Goal: Task Accomplishment & Management: Use online tool/utility

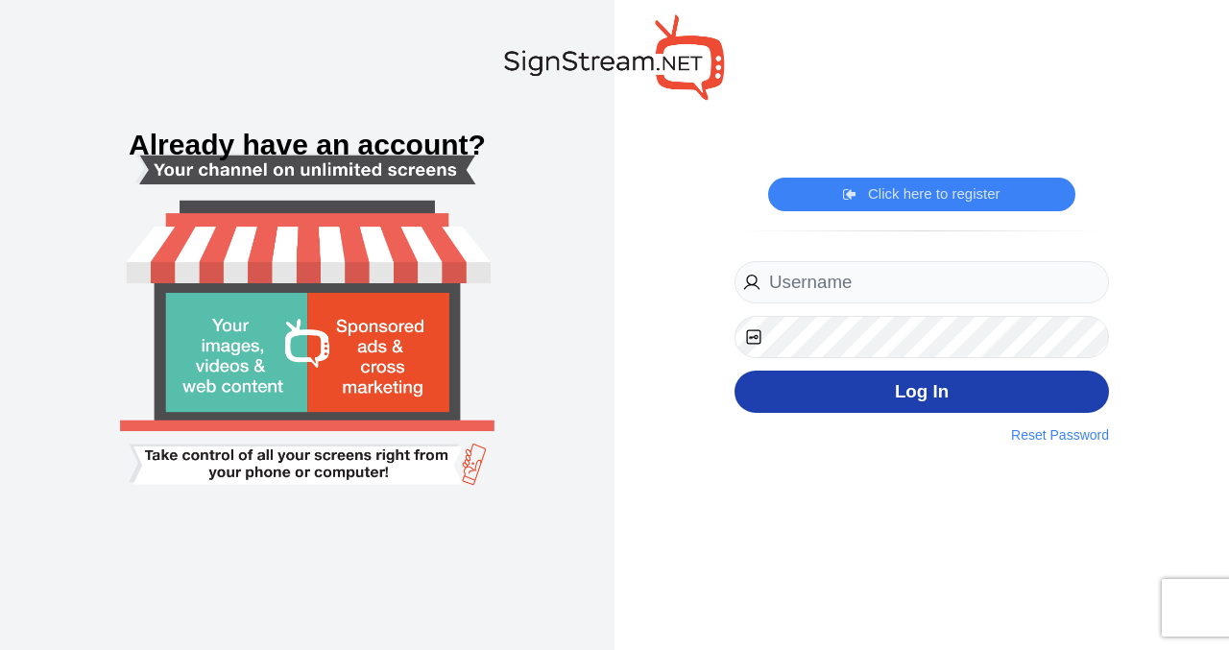
type input "Dancemcda@msn.com"
click at [923, 390] on button "Log In" at bounding box center [922, 392] width 375 height 43
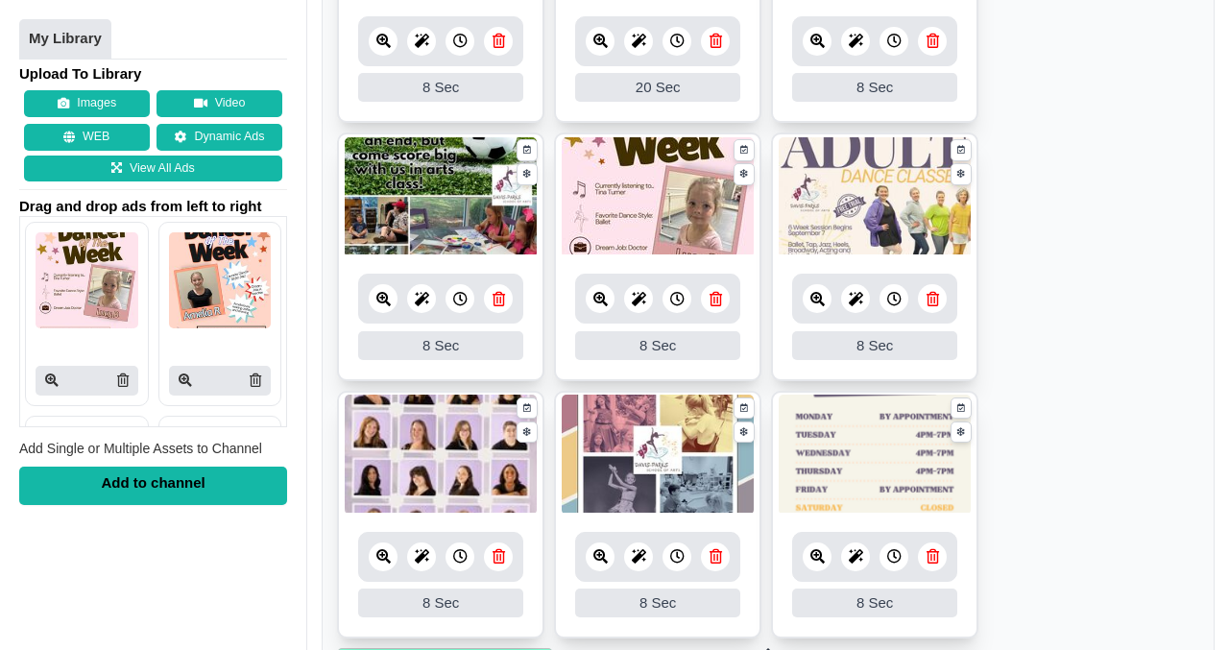
scroll to position [1019, 0]
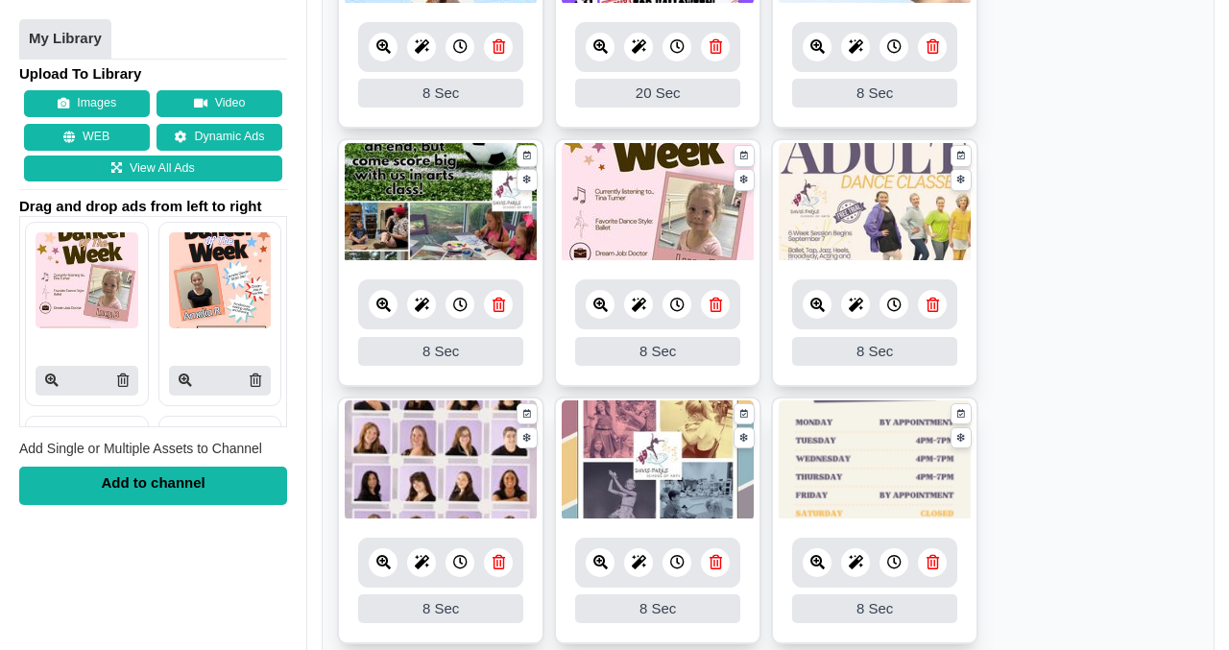
click at [714, 309] on icon at bounding box center [716, 305] width 12 height 14
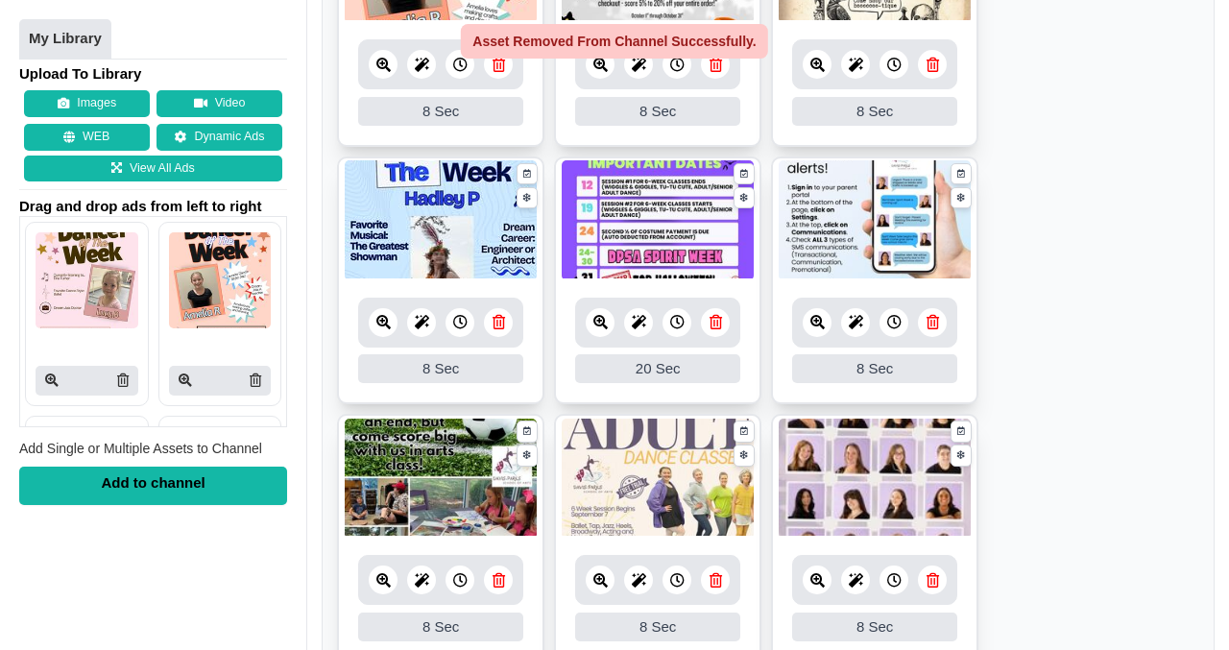
scroll to position [739, 0]
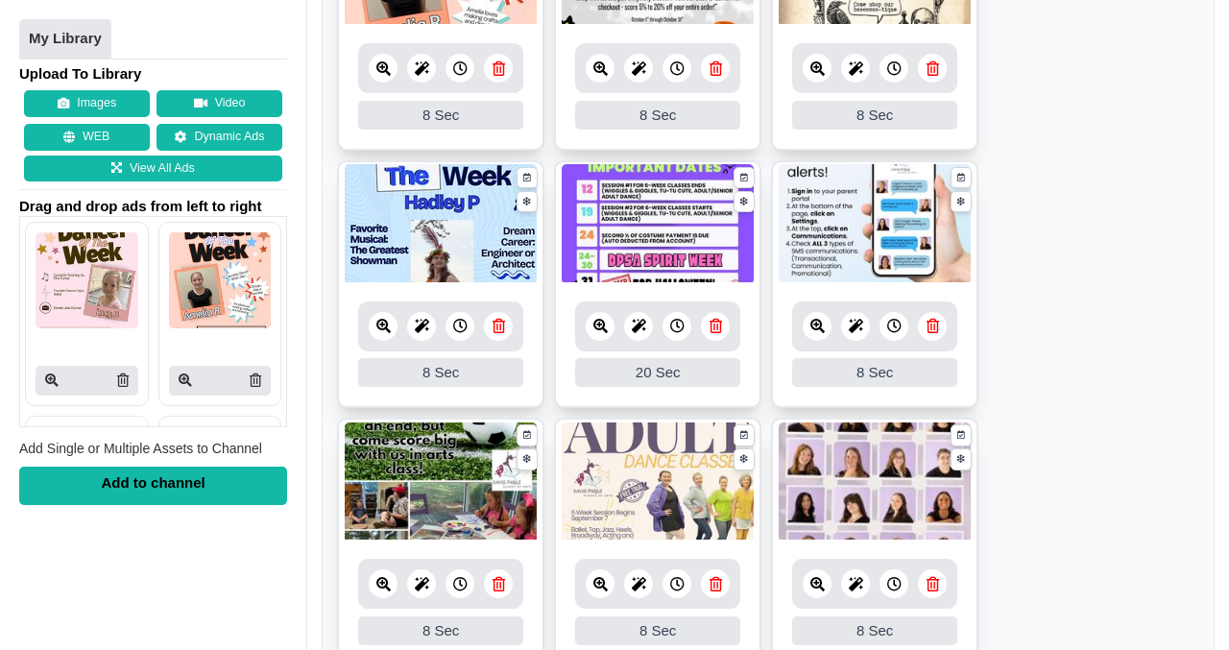
click at [501, 324] on icon at bounding box center [499, 326] width 12 height 14
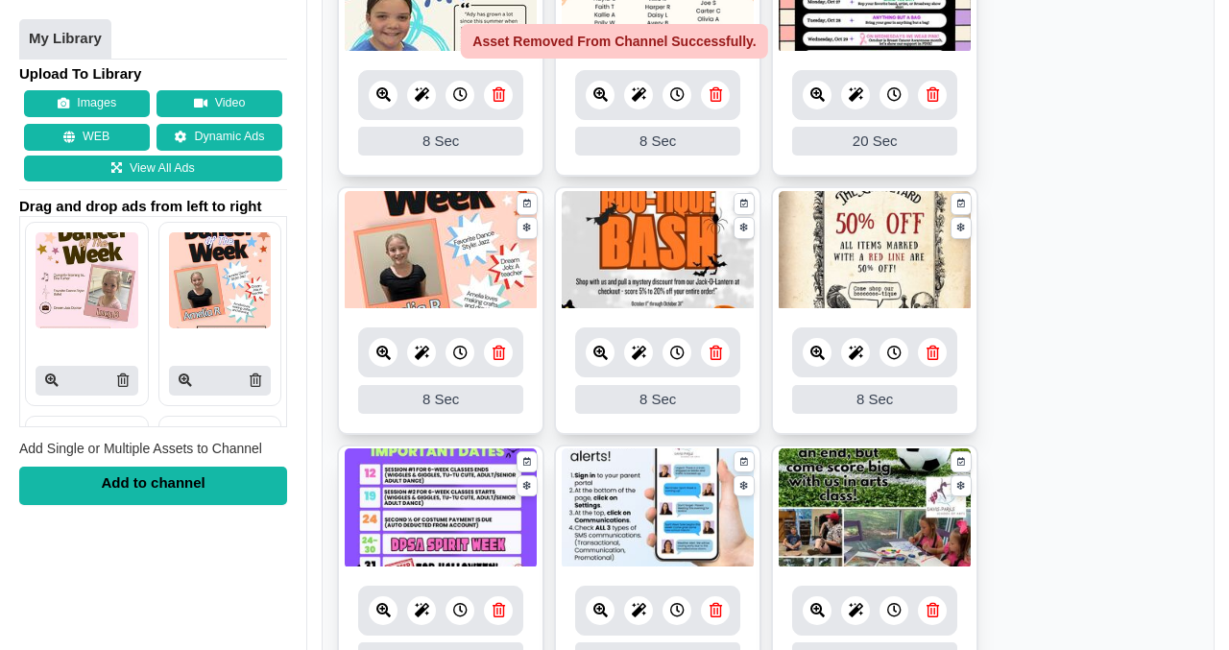
scroll to position [454, 0]
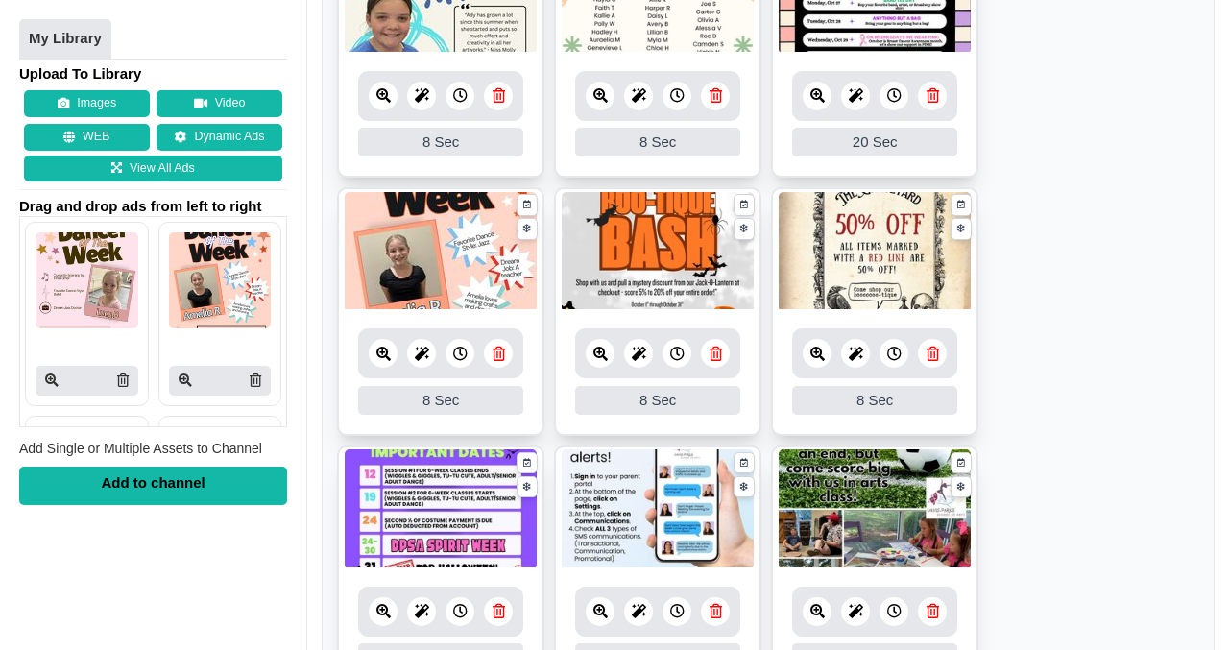
click at [498, 355] on icon at bounding box center [499, 354] width 12 height 14
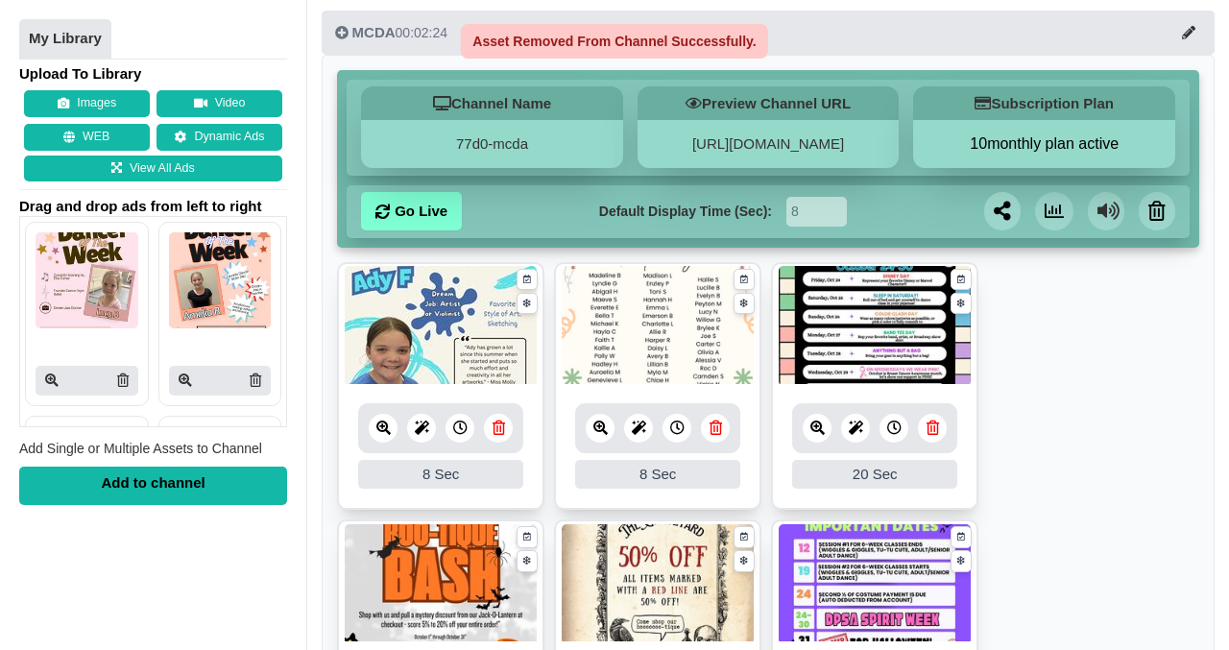
scroll to position [121, 0]
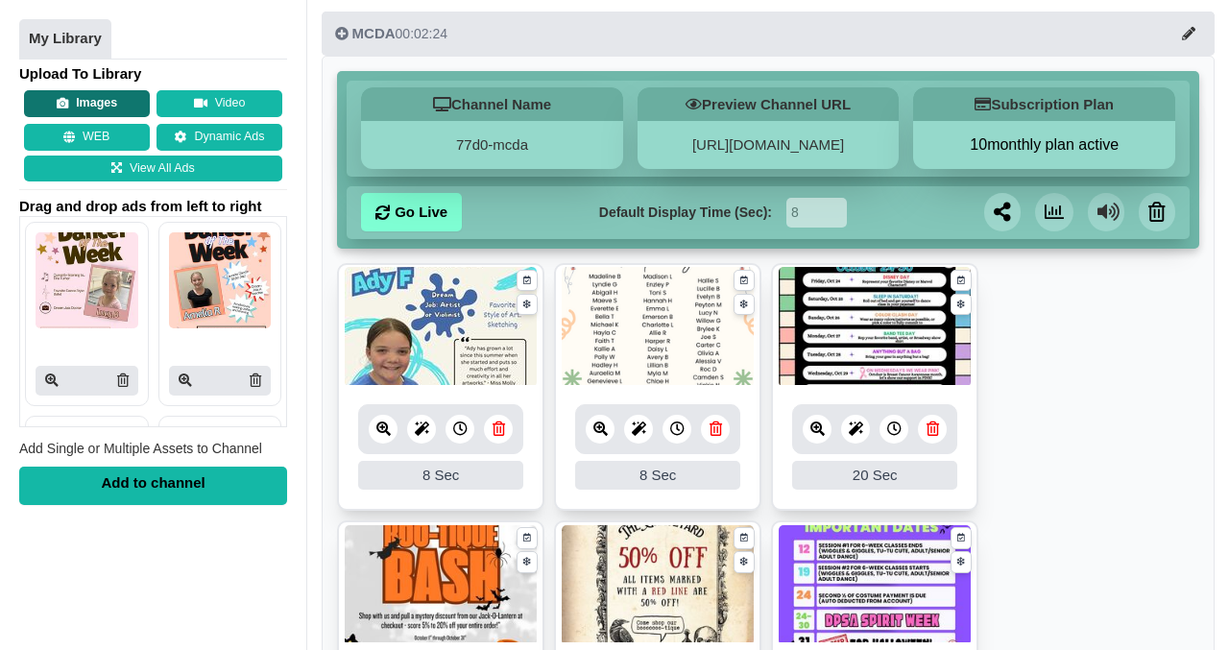
click at [90, 103] on button "Images" at bounding box center [87, 104] width 126 height 27
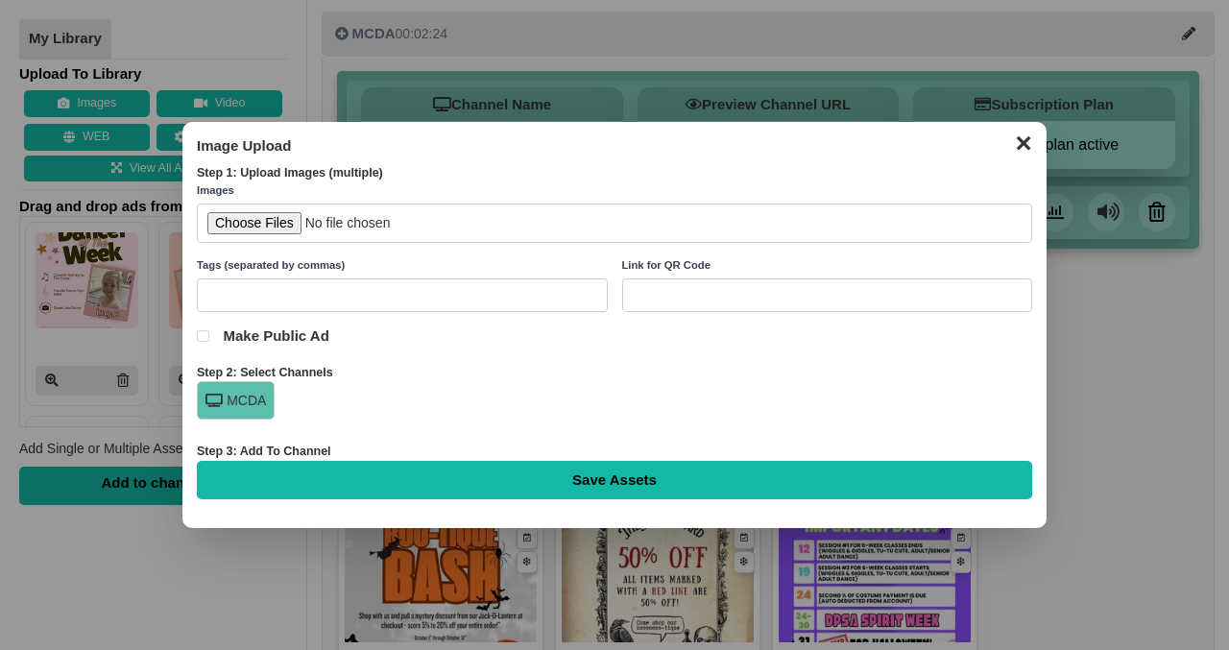
click at [252, 224] on input "file" at bounding box center [614, 223] width 835 height 39
type input "C:\fakepath\Actor of the Week (3).jpg"
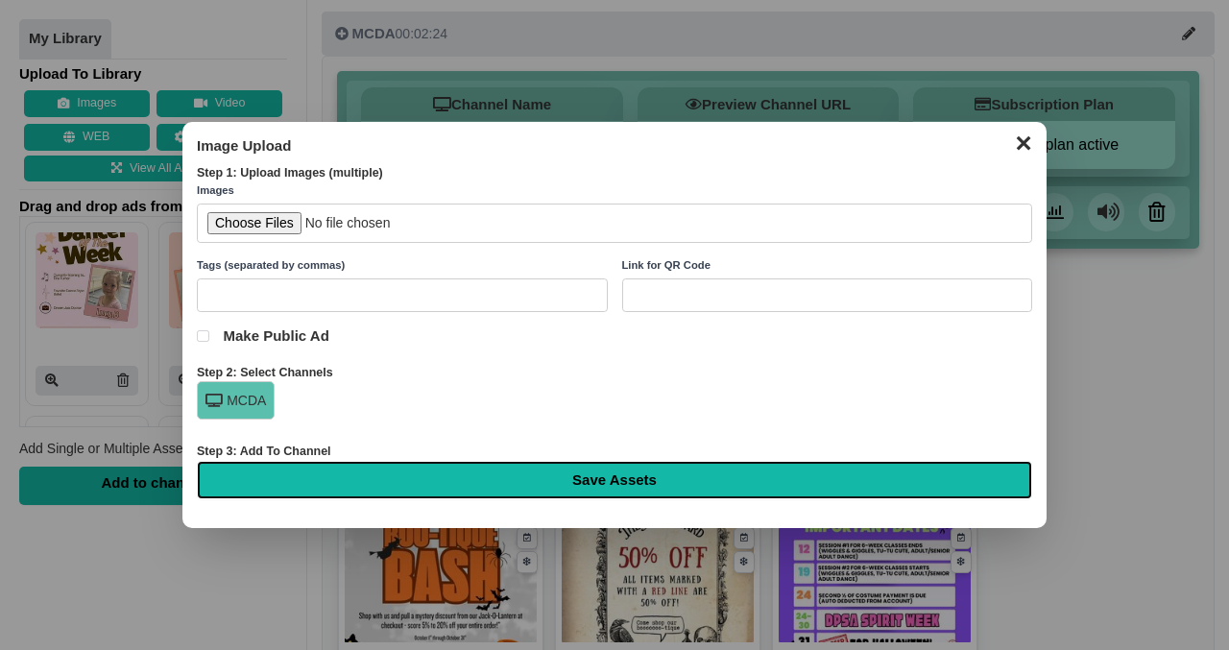
click at [572, 478] on input "Save Assets" at bounding box center [614, 480] width 835 height 38
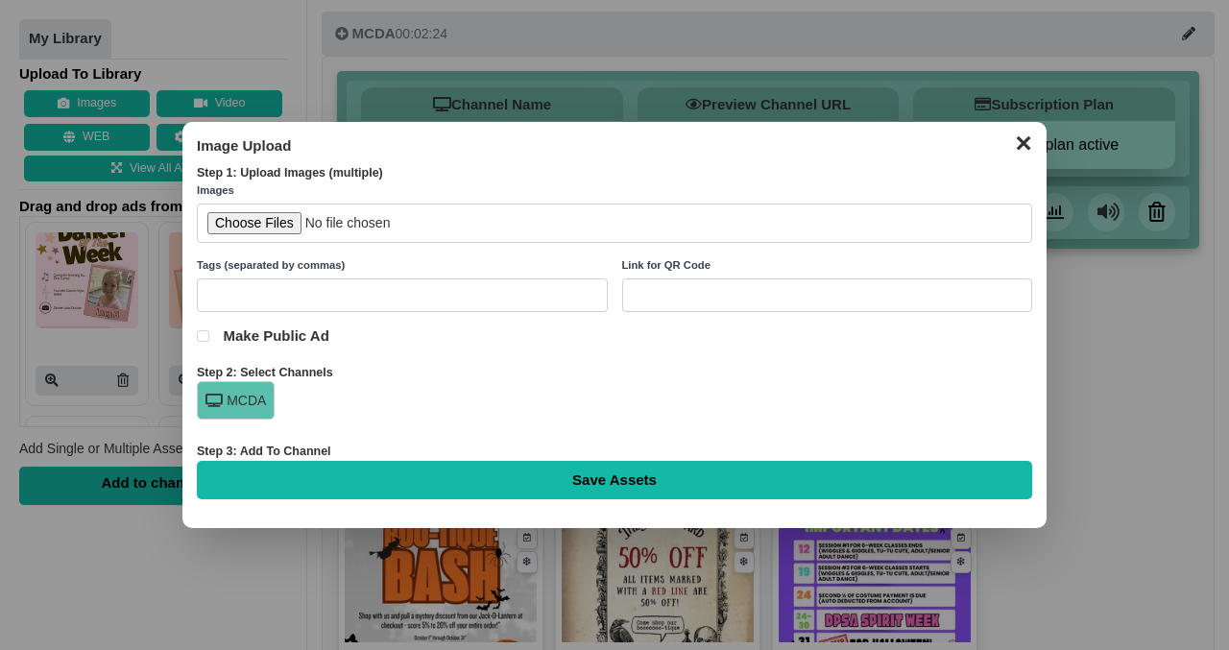
type input "Saving..."
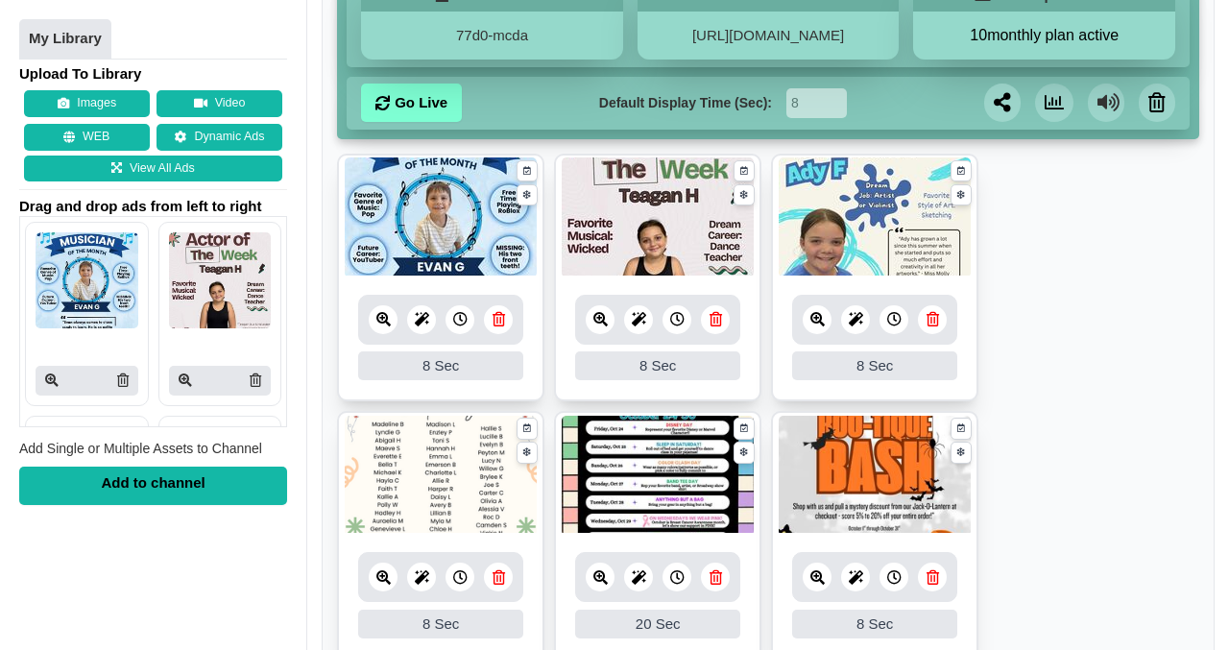
scroll to position [244, 0]
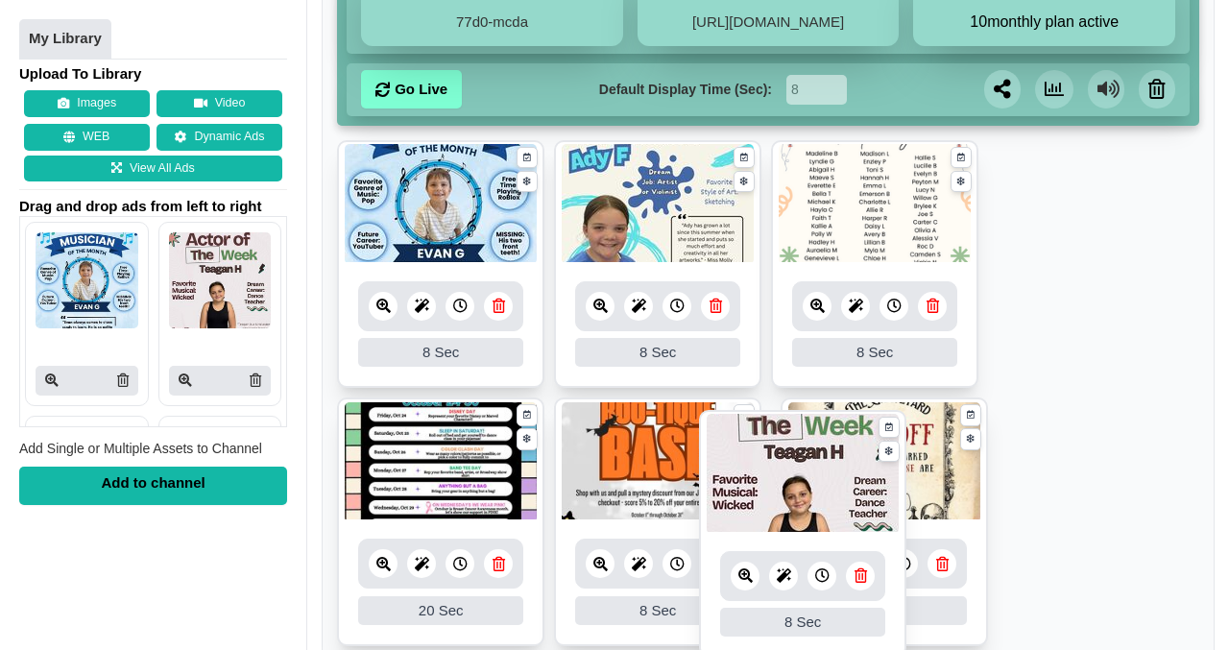
drag, startPoint x: 623, startPoint y: 235, endPoint x: 768, endPoint y: 505, distance: 306.3
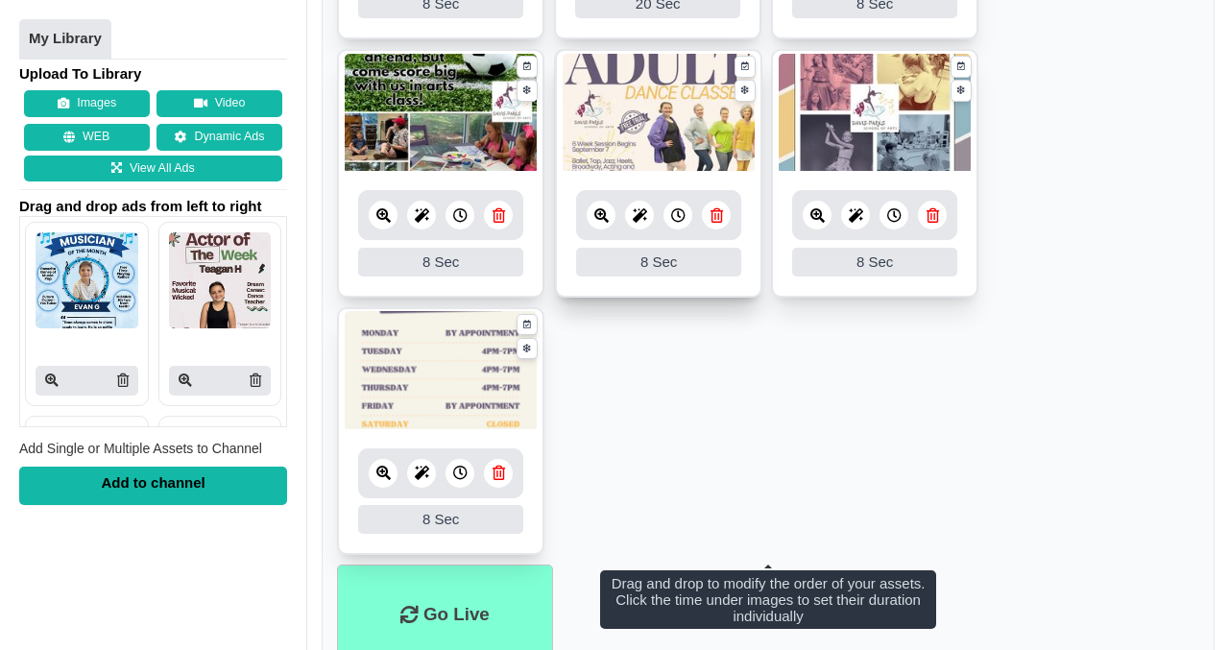
scroll to position [1108, 0]
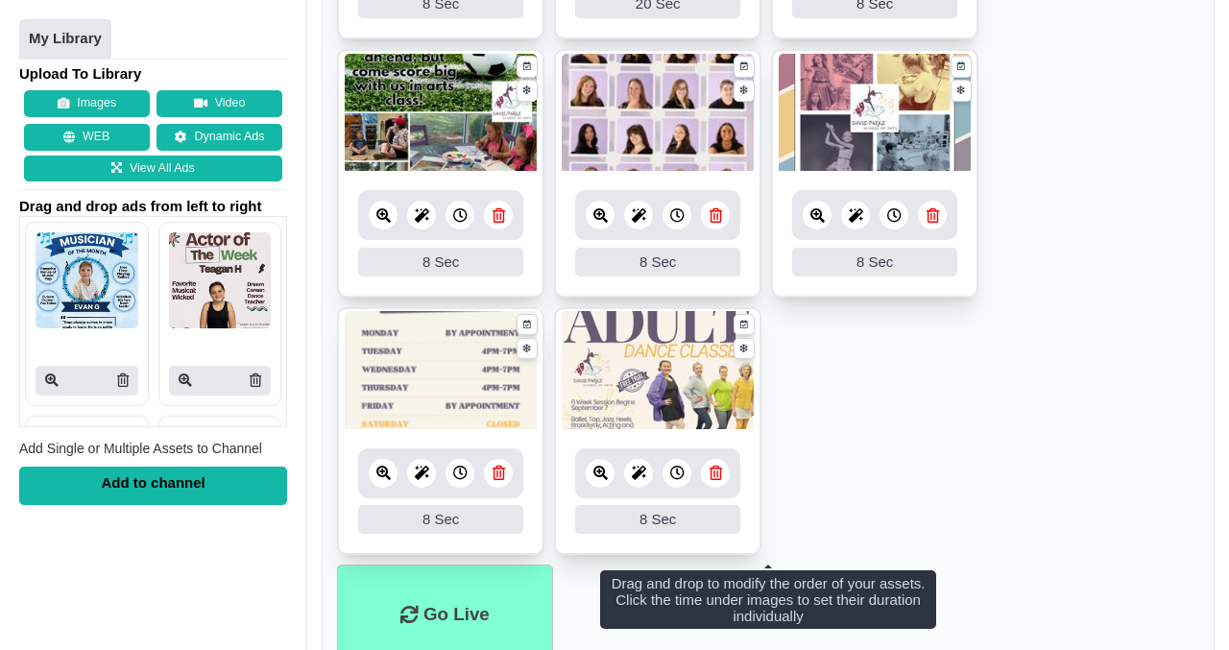
click at [717, 471] on icon at bounding box center [716, 473] width 12 height 14
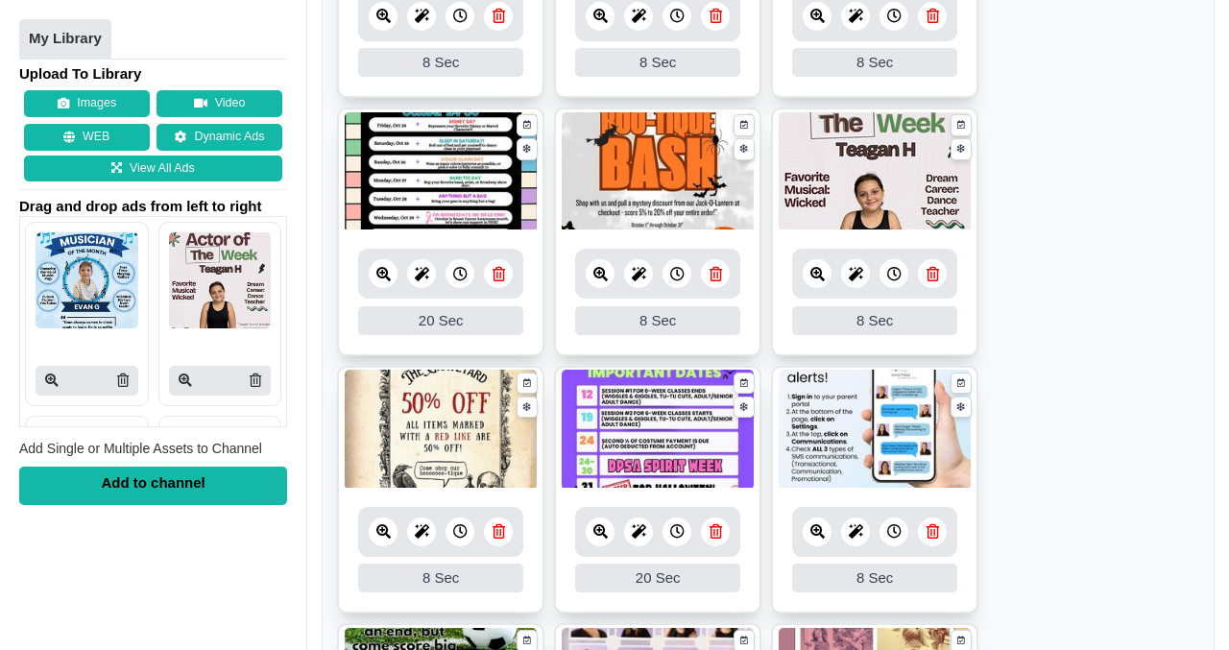
scroll to position [536, 0]
